Goal: Information Seeking & Learning: Find specific fact

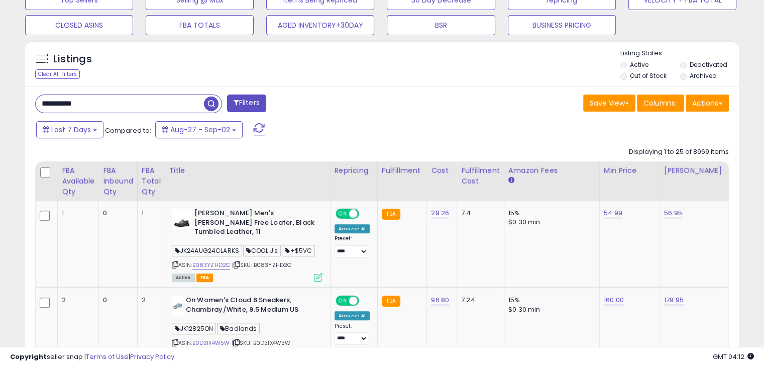
scroll to position [334, 0]
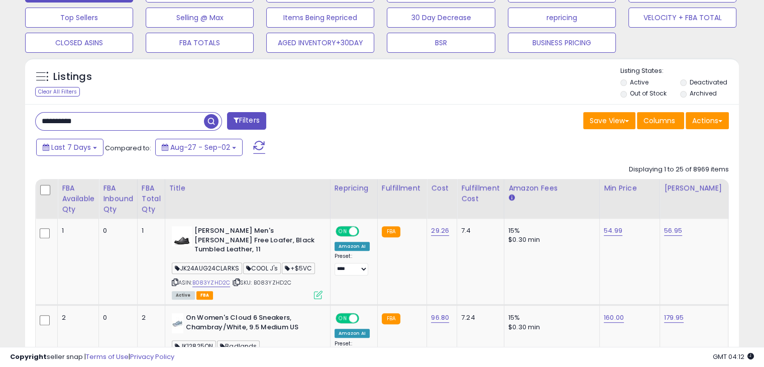
click at [207, 121] on span "button" at bounding box center [211, 121] width 15 height 15
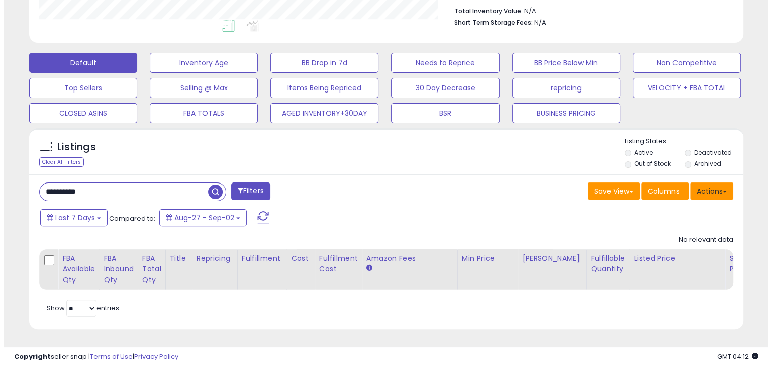
scroll to position [205, 413]
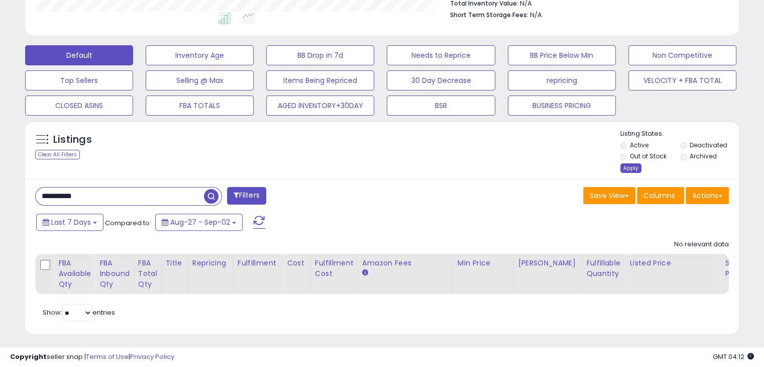
click at [633, 167] on div "Apply" at bounding box center [630, 168] width 21 height 10
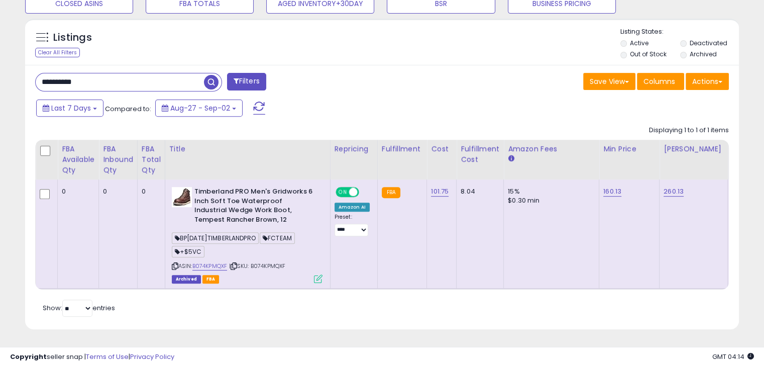
scroll to position [0, 165]
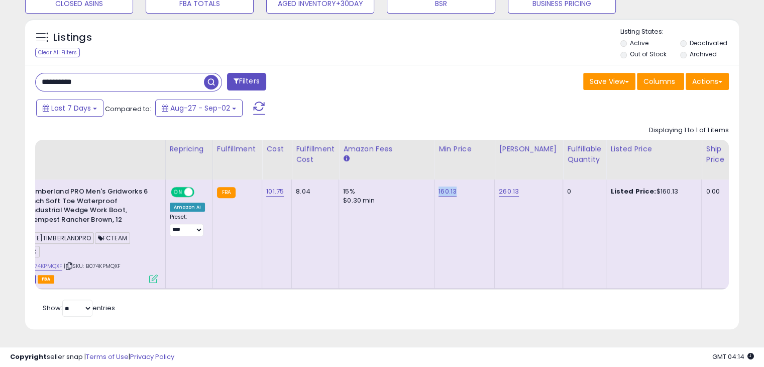
drag, startPoint x: 459, startPoint y: 183, endPoint x: 435, endPoint y: 183, distance: 24.1
click at [435, 183] on td "160.13" at bounding box center [465, 233] width 60 height 109
copy link "160.13"
drag, startPoint x: 522, startPoint y: 182, endPoint x: 494, endPoint y: 181, distance: 28.1
click at [495, 181] on td "260.13" at bounding box center [529, 233] width 68 height 109
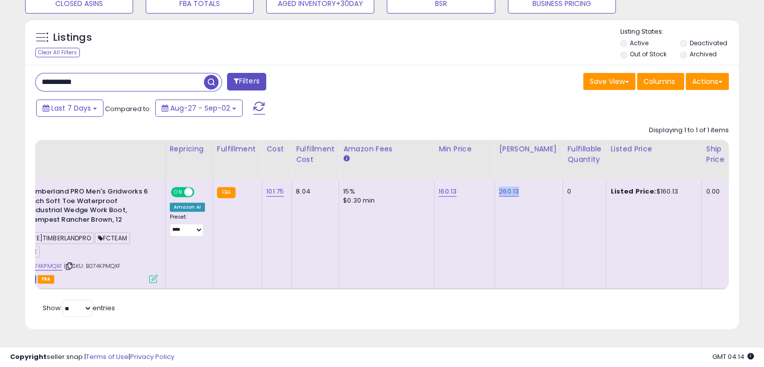
copy link "260.13"
drag, startPoint x: 671, startPoint y: 183, endPoint x: 641, endPoint y: 182, distance: 29.1
click at [641, 187] on div "Listed Price: $160.13" at bounding box center [651, 191] width 83 height 9
copy div "$160.13"
drag, startPoint x: 104, startPoint y: 76, endPoint x: 0, endPoint y: 63, distance: 105.4
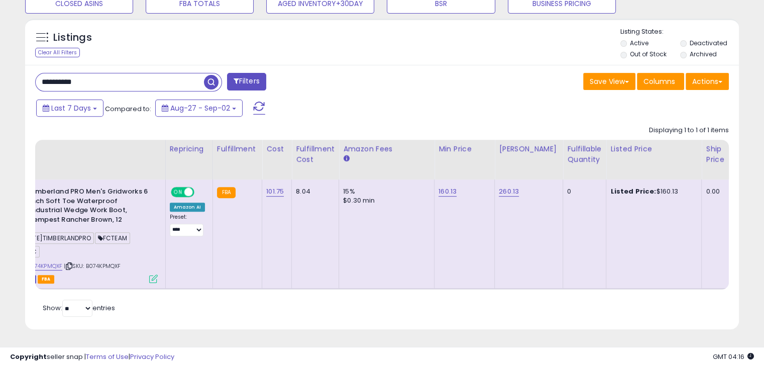
click at [0, 63] on div "**********" at bounding box center [382, 12] width 764 height 707
paste input "text"
type input "**********"
click at [214, 77] on span "button" at bounding box center [211, 82] width 15 height 15
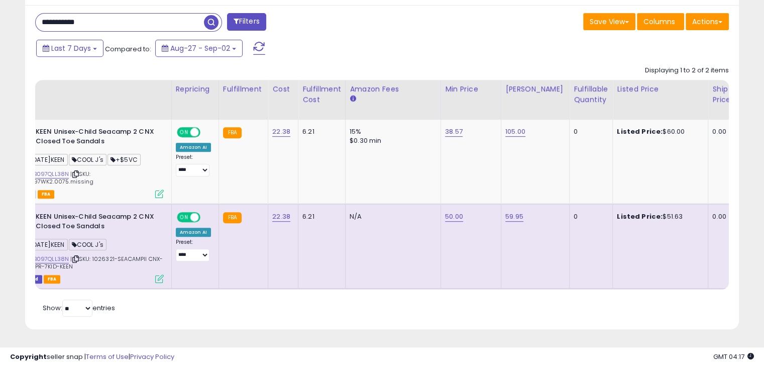
scroll to position [0, 180]
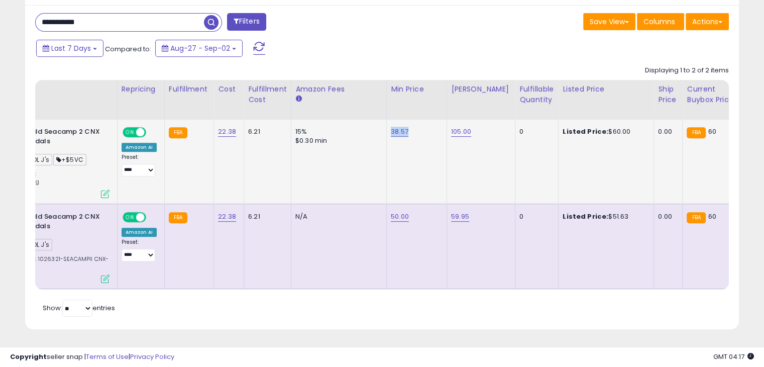
drag, startPoint x: 420, startPoint y: 123, endPoint x: 384, endPoint y: 121, distance: 35.7
click at [386, 121] on td "38.57" at bounding box center [416, 162] width 60 height 84
copy link "38.57"
drag, startPoint x: 474, startPoint y: 124, endPoint x: 446, endPoint y: 122, distance: 28.7
click at [447, 122] on td "105.00" at bounding box center [481, 162] width 68 height 84
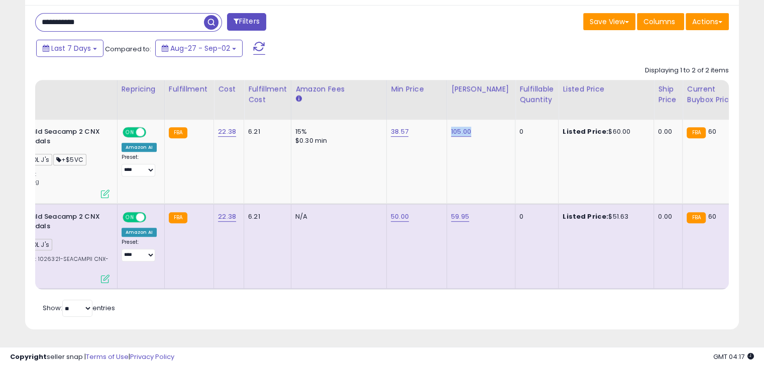
copy link "105.00"
